Goal: Obtain resource: Download file/media

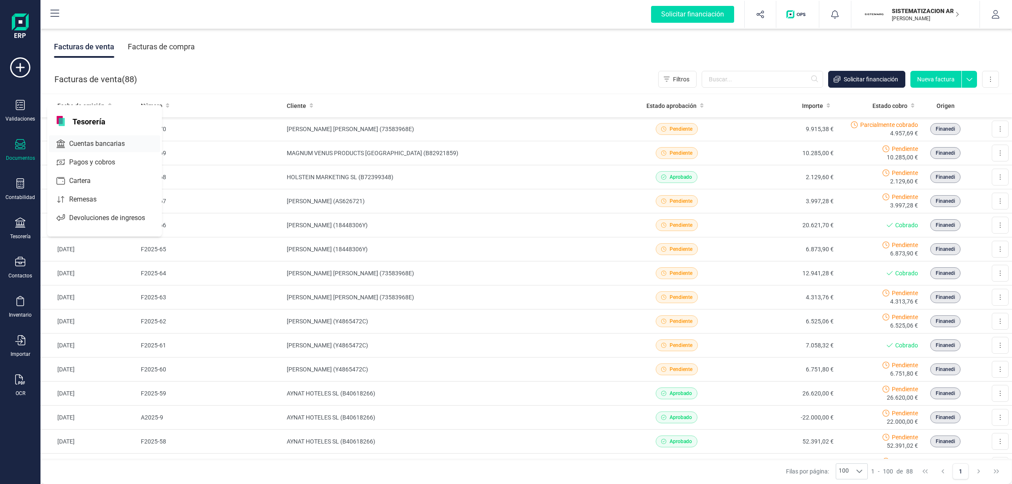
click at [81, 135] on div "Cuentas bancarias" at bounding box center [104, 143] width 111 height 17
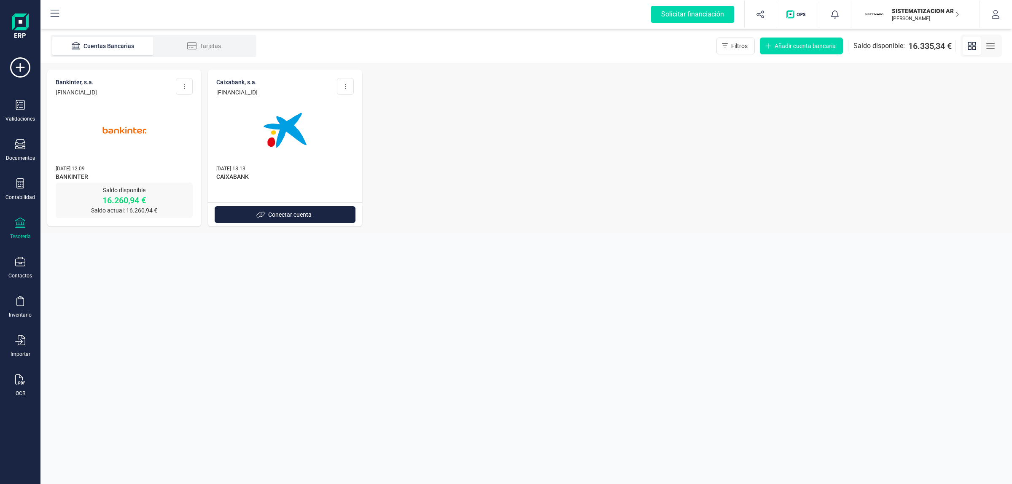
click at [139, 117] on img at bounding box center [124, 130] width 71 height 71
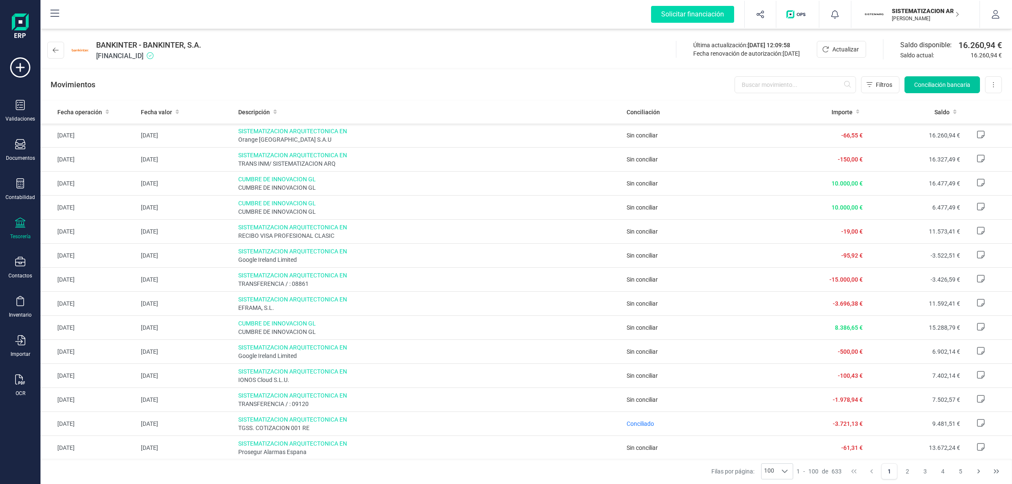
click at [925, 83] on span "Conciliación bancaria" at bounding box center [942, 85] width 56 height 8
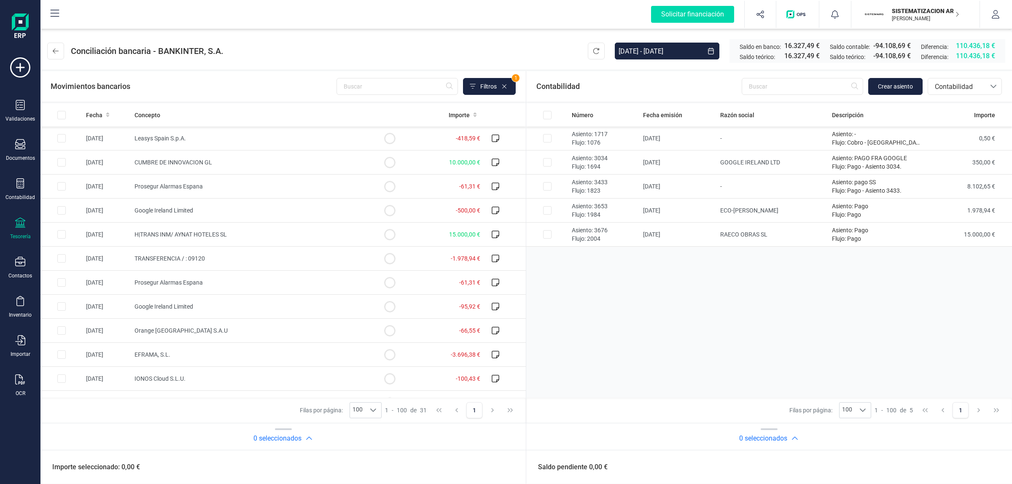
click at [568, 70] on div "Movimientos bancarios Filtros 1 Fecha Concepto Importe [DATE] Leasys [GEOGRAPHI…" at bounding box center [525, 277] width 971 height 414
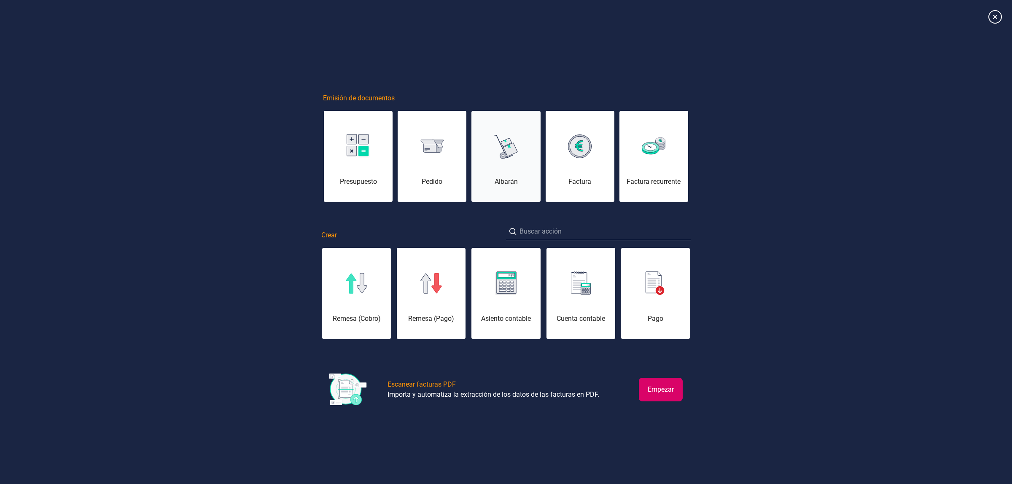
scroll to position [0, 42]
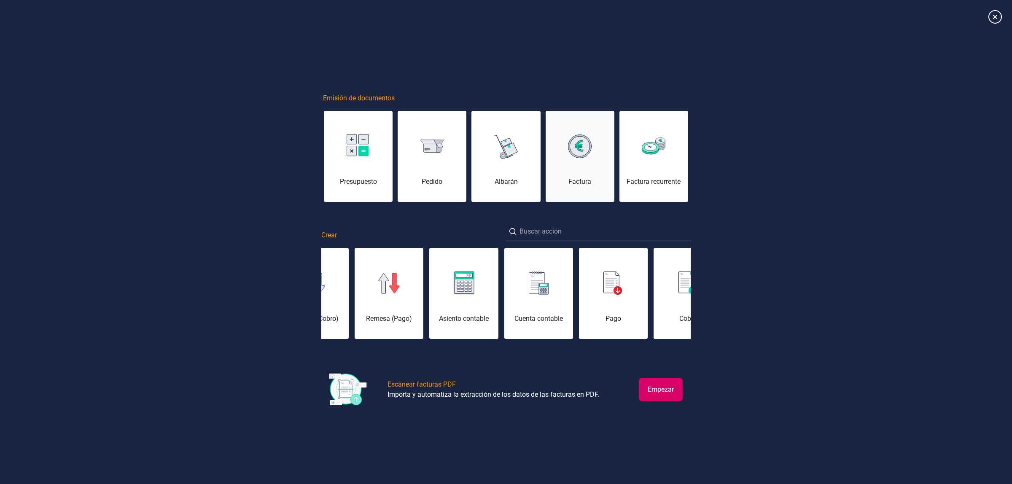
click at [578, 159] on div "Factura" at bounding box center [579, 161] width 69 height 51
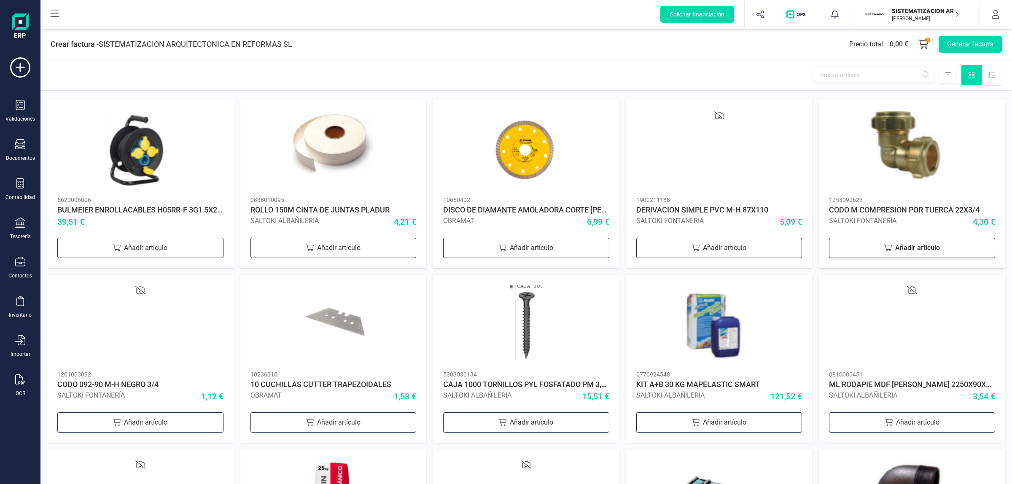
click at [859, 252] on div "Añadir artículo" at bounding box center [912, 248] width 166 height 20
click at [759, 251] on div "Añadir artículo" at bounding box center [719, 248] width 166 height 20
click at [972, 41] on button "Generar factura" at bounding box center [969, 44] width 63 height 17
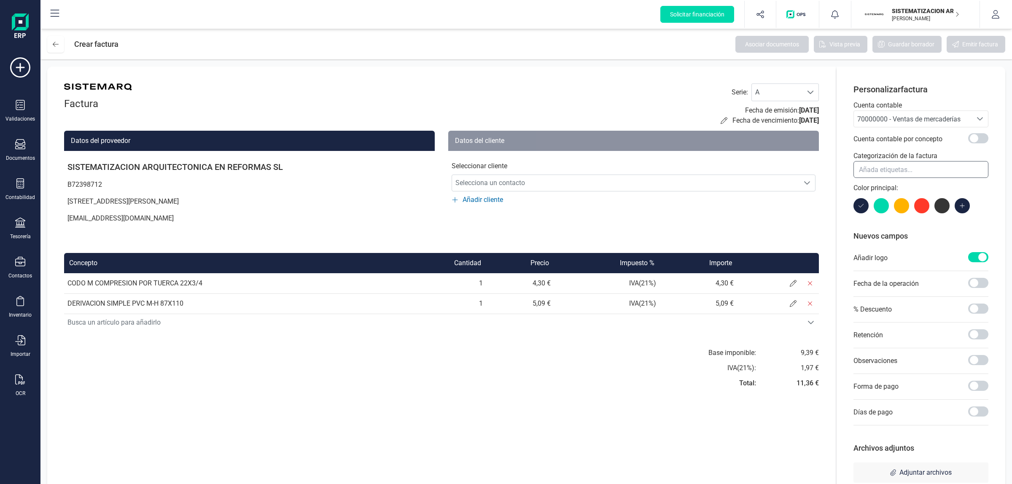
click at [878, 170] on input "text" at bounding box center [886, 169] width 54 height 13
type input "ca"
click at [842, 159] on div "Personalizar factura Cuenta contable 70000000 - Ventas de mercaderías 70000000 …" at bounding box center [920, 284] width 169 height 435
click at [873, 169] on icon "ca" at bounding box center [872, 169] width 5 height 5
click at [17, 181] on icon at bounding box center [20, 183] width 8 height 10
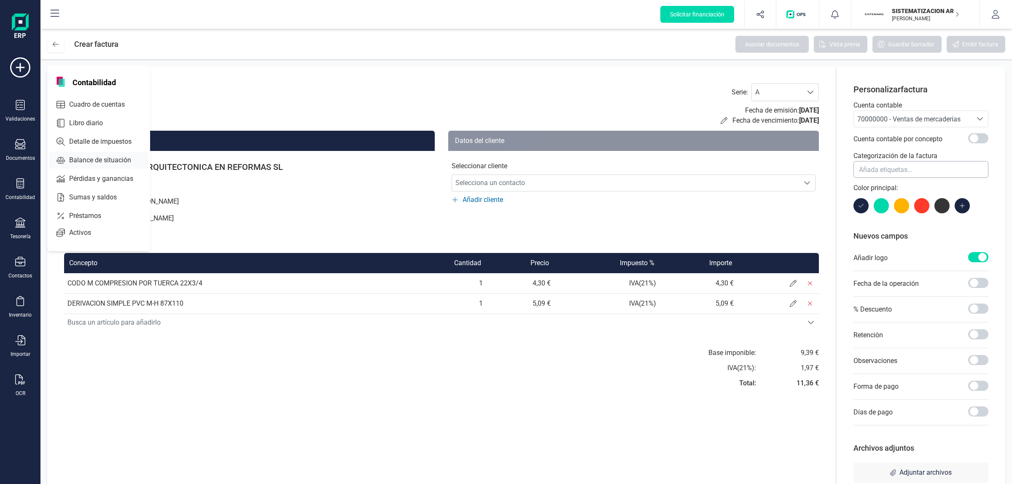
click at [61, 162] on icon at bounding box center [60, 160] width 8 height 7
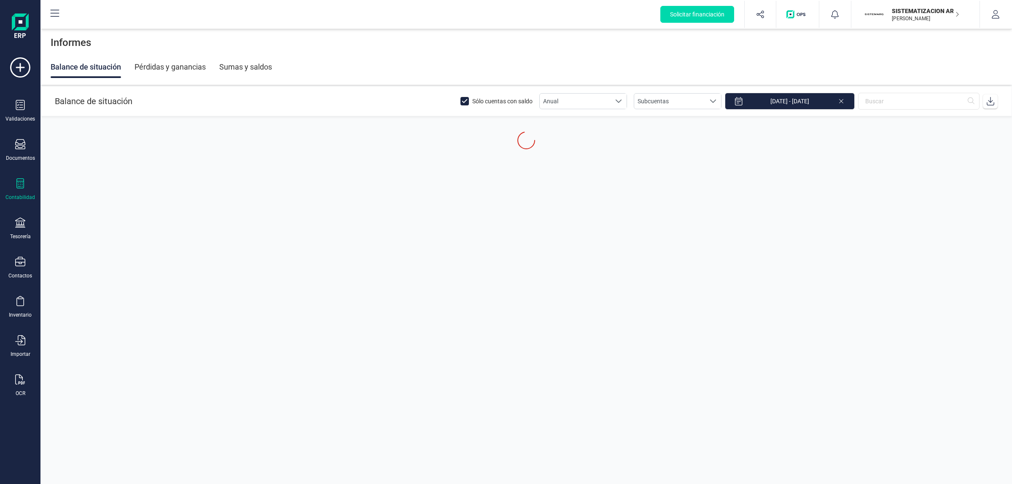
click at [176, 75] on div "Pérdidas y ganancias" at bounding box center [169, 67] width 71 height 22
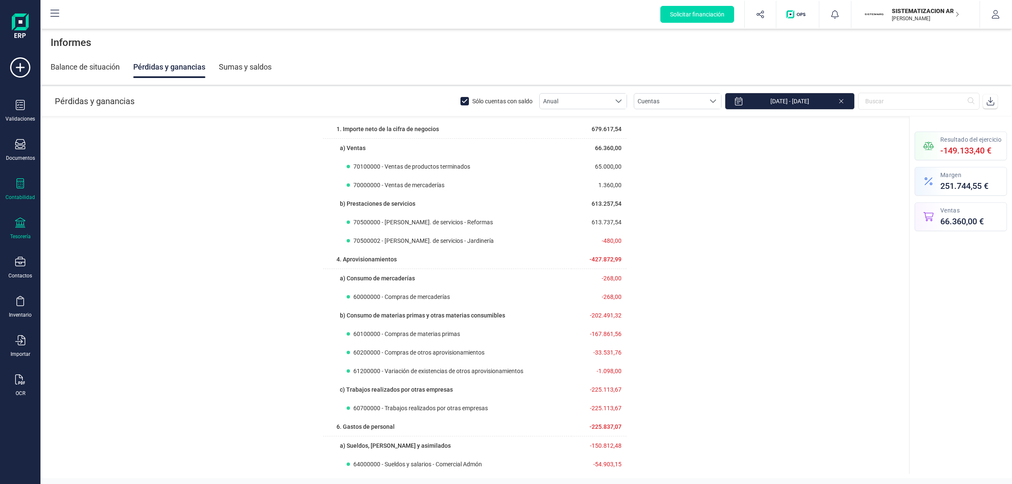
click at [25, 225] on div "Tesorería" at bounding box center [20, 228] width 34 height 22
click at [32, 163] on div "Validaciones Documentos Documentos Presupuestos Pedidos Albaranes Facturas Fact…" at bounding box center [20, 230] width 34 height 346
click at [22, 183] on icon at bounding box center [20, 183] width 10 height 10
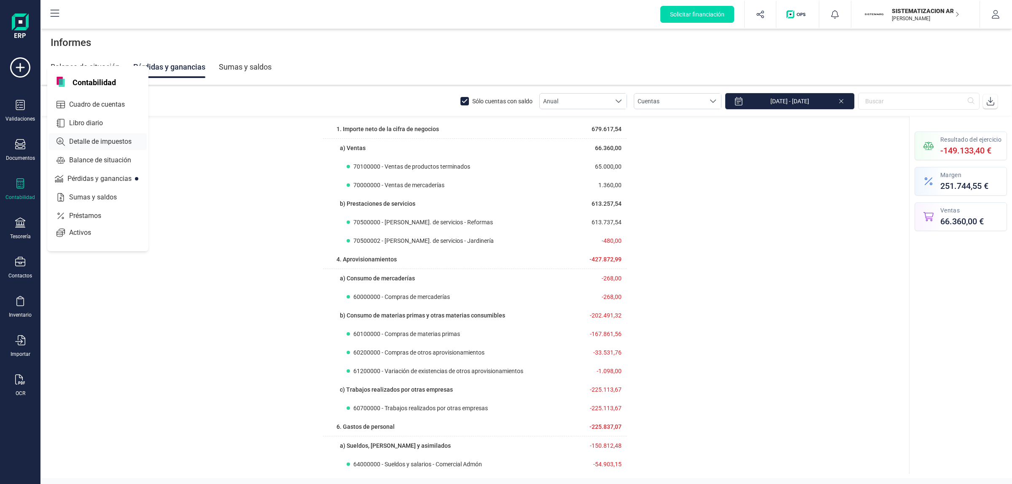
click at [105, 137] on span "Detalle de impuestos" at bounding box center [106, 142] width 81 height 10
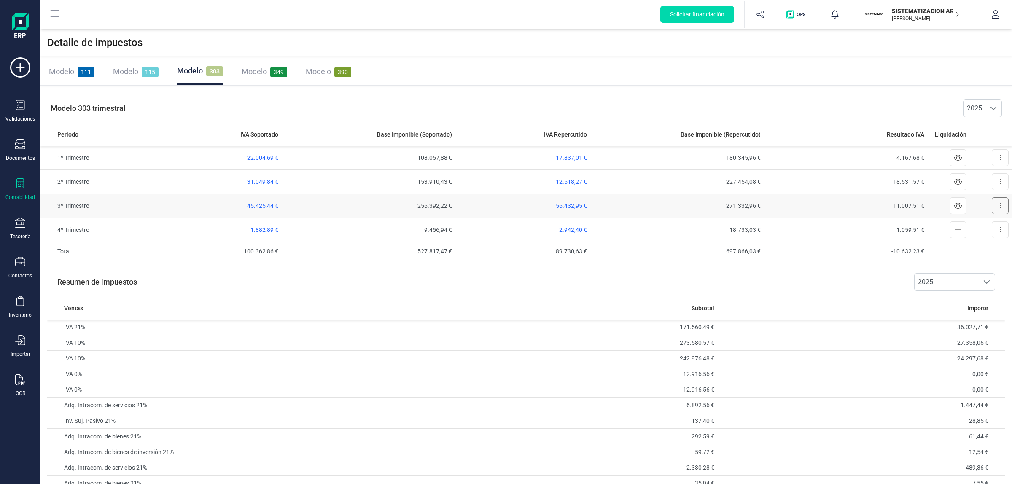
click at [997, 207] on button at bounding box center [999, 205] width 17 height 17
click at [978, 244] on span "Exportar detalle" at bounding box center [980, 243] width 41 height 8
click at [258, 67] on span "Modelo" at bounding box center [254, 71] width 25 height 9
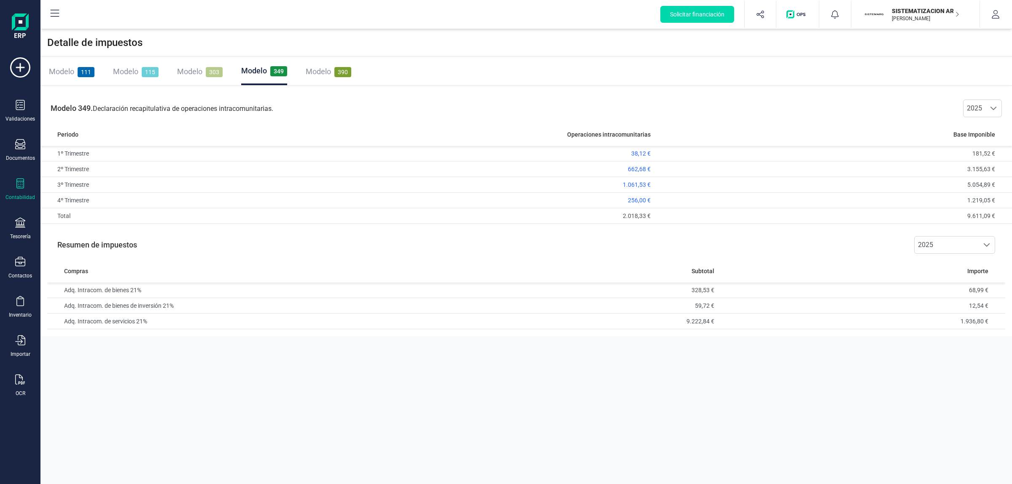
click at [321, 75] on span "Modelo" at bounding box center [318, 71] width 25 height 9
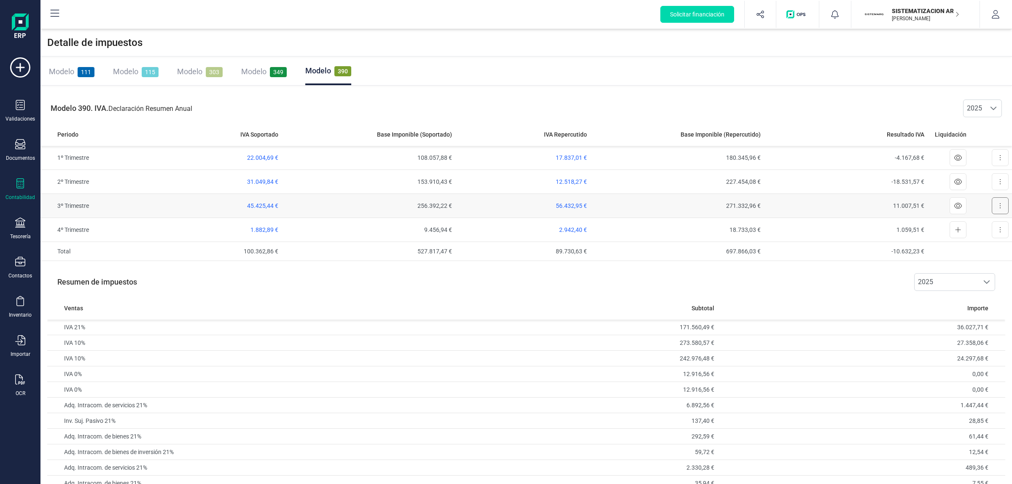
click at [995, 204] on button at bounding box center [999, 205] width 17 height 17
click at [722, 209] on td "271.332,96 €" at bounding box center [677, 206] width 174 height 24
click at [997, 204] on button at bounding box center [999, 205] width 17 height 17
click at [987, 226] on span "Exportar detalle" at bounding box center [980, 226] width 41 height 8
click at [449, 56] on div "Detalle de impuestos" at bounding box center [525, 42] width 971 height 27
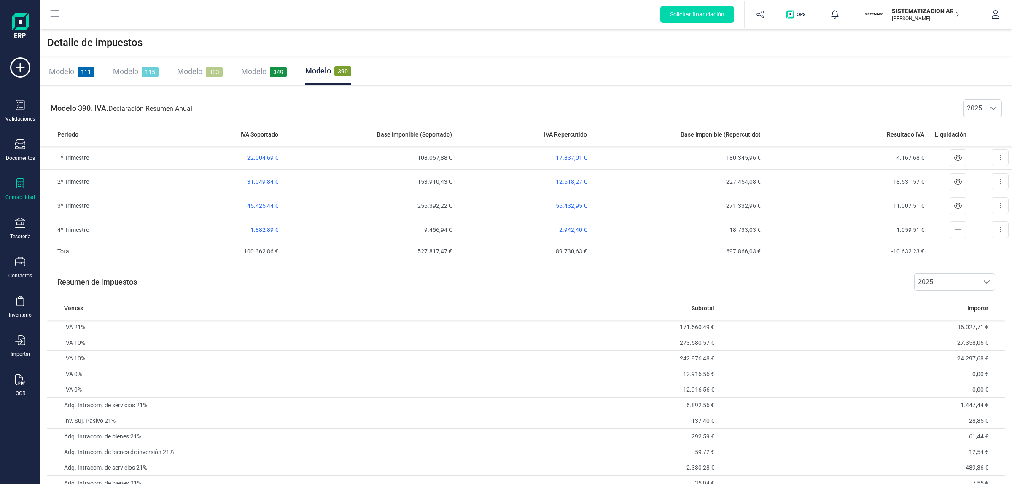
click at [197, 75] on span "Modelo" at bounding box center [189, 71] width 25 height 9
click at [319, 72] on span "Modelo" at bounding box center [318, 71] width 25 height 9
click at [244, 70] on span "Modelo" at bounding box center [253, 71] width 25 height 9
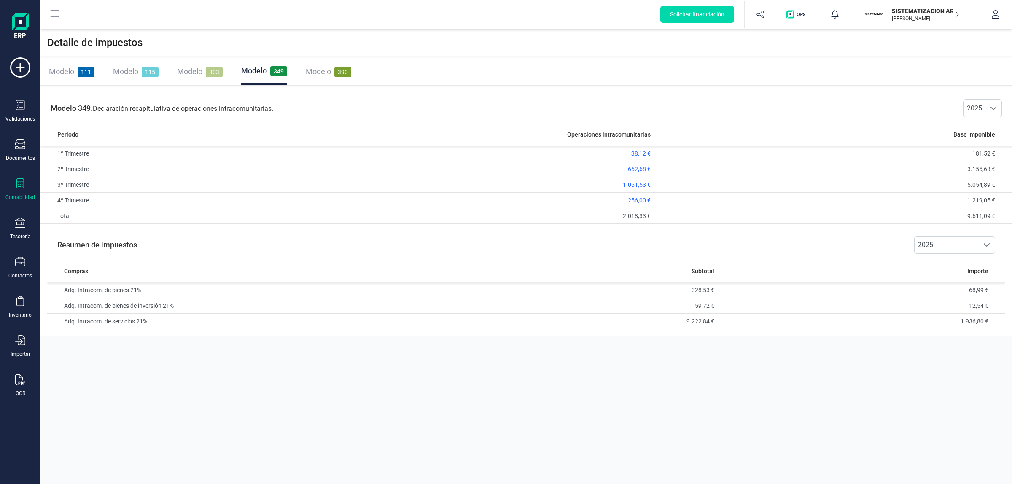
click at [376, 85] on div "Modelo 111 Modelo 115 Modelo 303 Modelo 349 Modelo 390" at bounding box center [525, 71] width 971 height 27
